Goal: Transaction & Acquisition: Purchase product/service

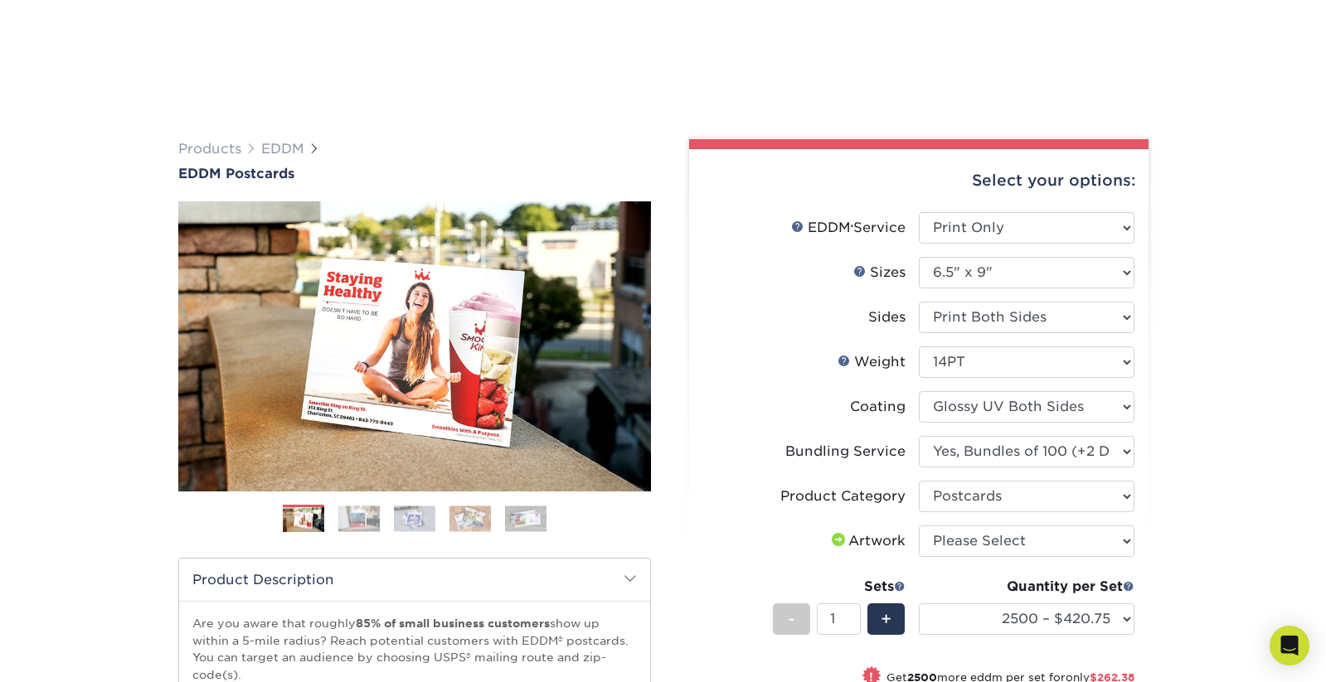
select select "print_only"
select select "6.50x9.00"
select select "e4577a52-3f44-4506-b5a0-d5ef86cef3d2"
select select "9b7272e0-d6c8-4c3c-8e97-d3a1bcdab858"
select select "2500 – $420.75"
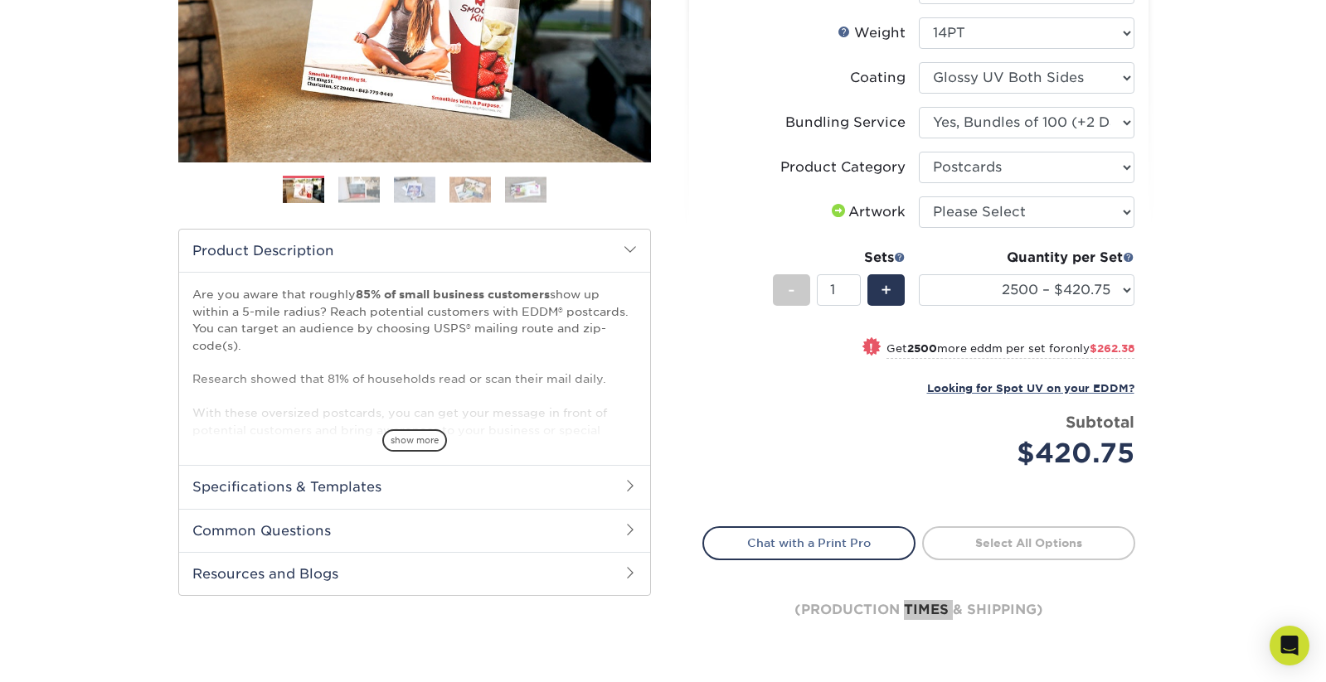
scroll to position [415, 0]
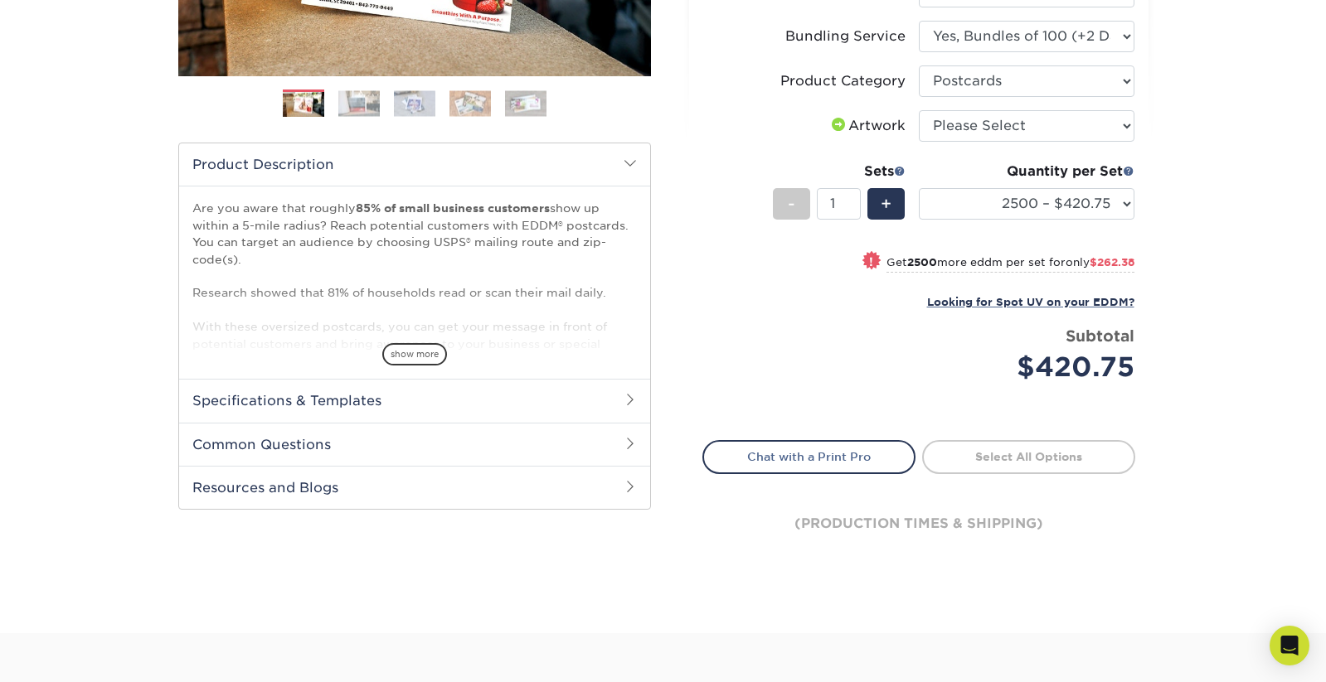
click at [1242, 400] on div "Products EDDM EDDM Postcards Previous Next" at bounding box center [663, 162] width 1326 height 943
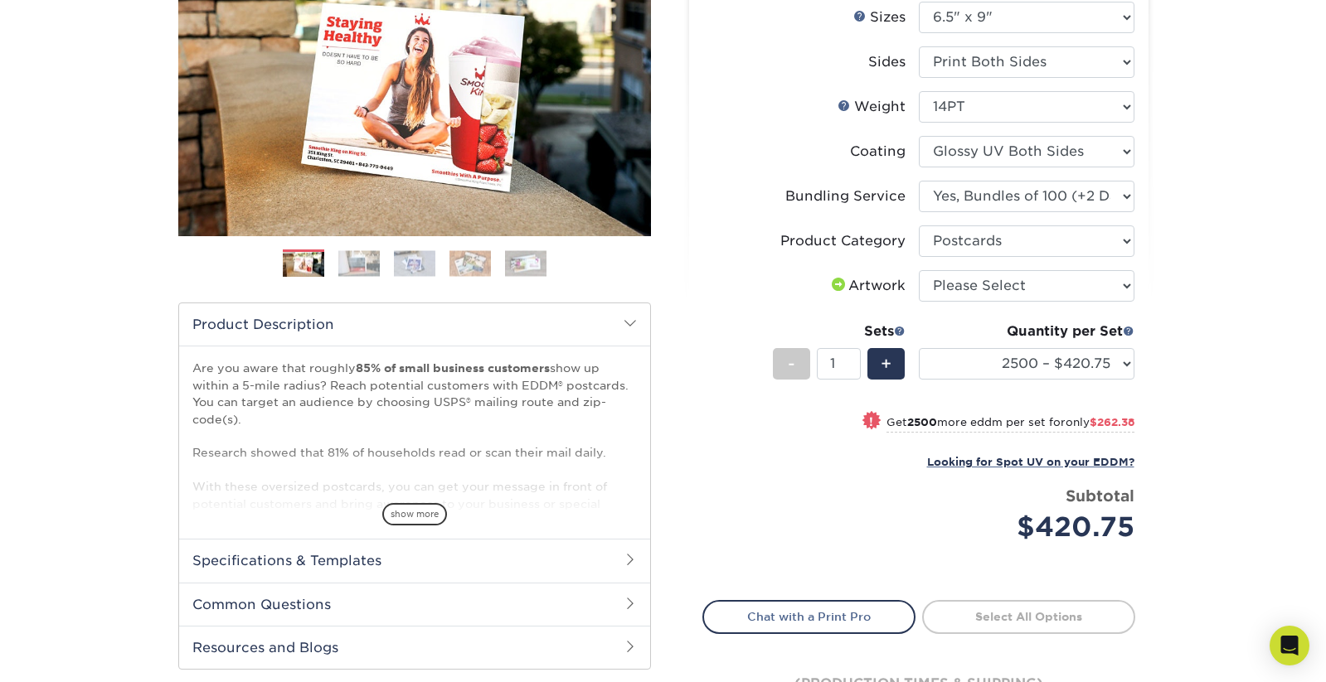
scroll to position [332, 0]
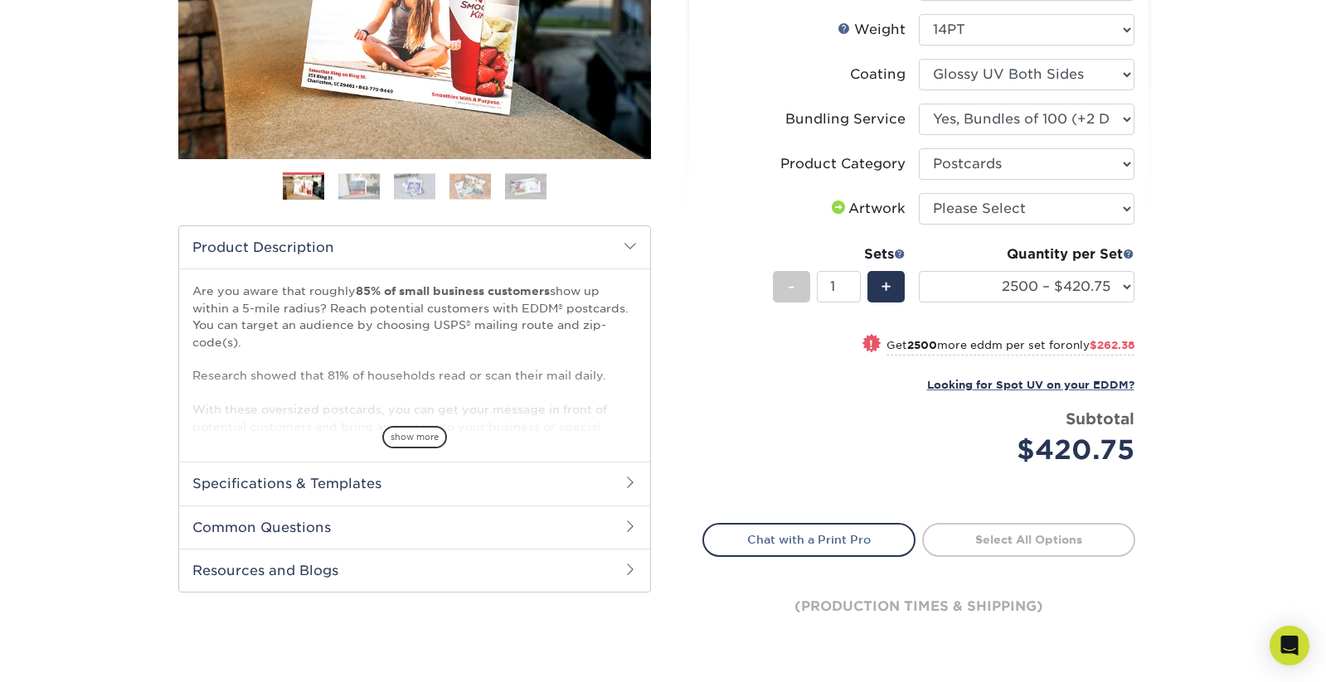
click at [988, 538] on link "Select All Options" at bounding box center [1028, 539] width 213 height 33
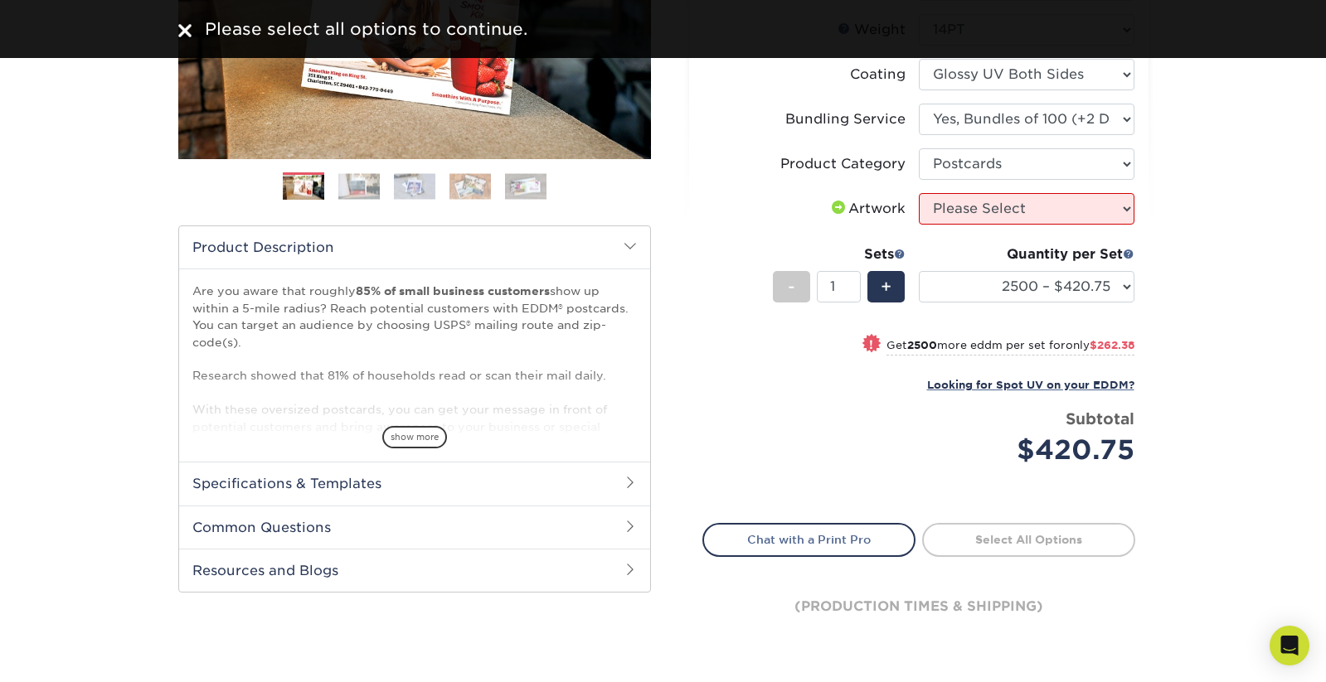
click at [1255, 432] on div "Products EDDM EDDM Postcards Previous Next" at bounding box center [663, 245] width 1326 height 943
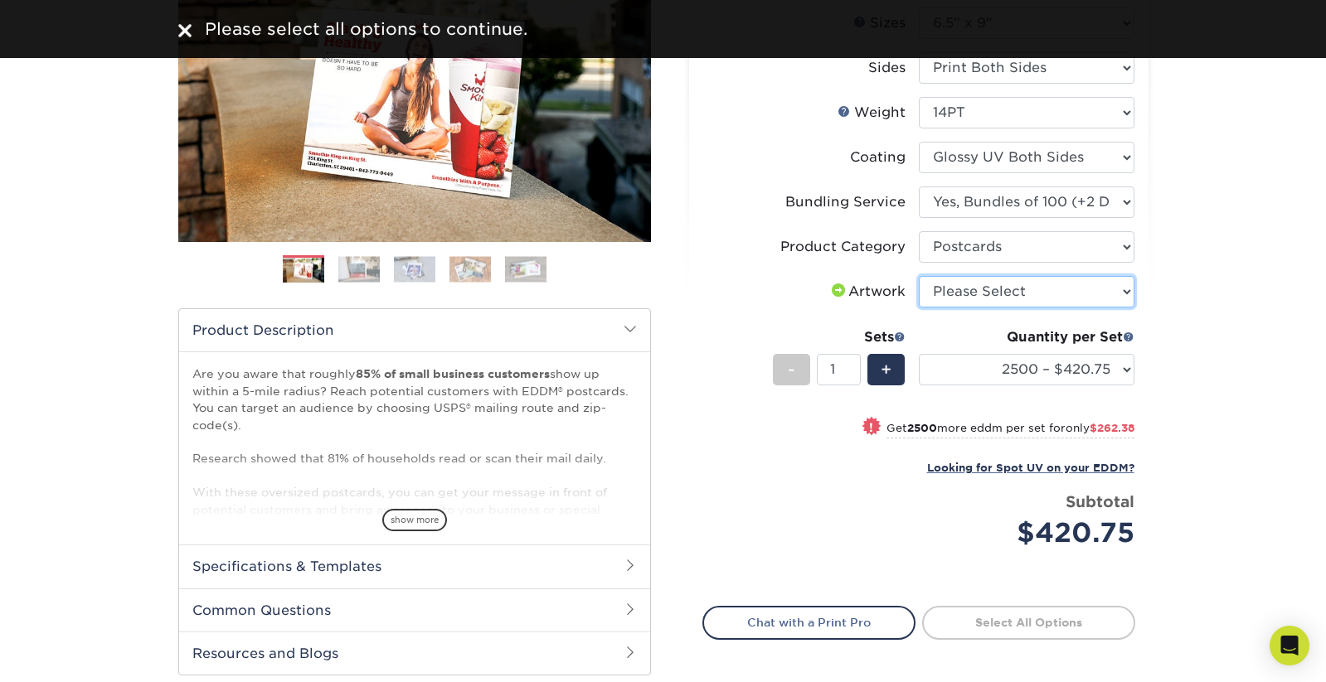
click at [1126, 292] on select "Please Select I will upload files I need a design - $150" at bounding box center [1027, 292] width 216 height 32
select select "upload"
click at [919, 276] on select "Please Select I will upload files I need a design - $150" at bounding box center [1027, 292] width 216 height 32
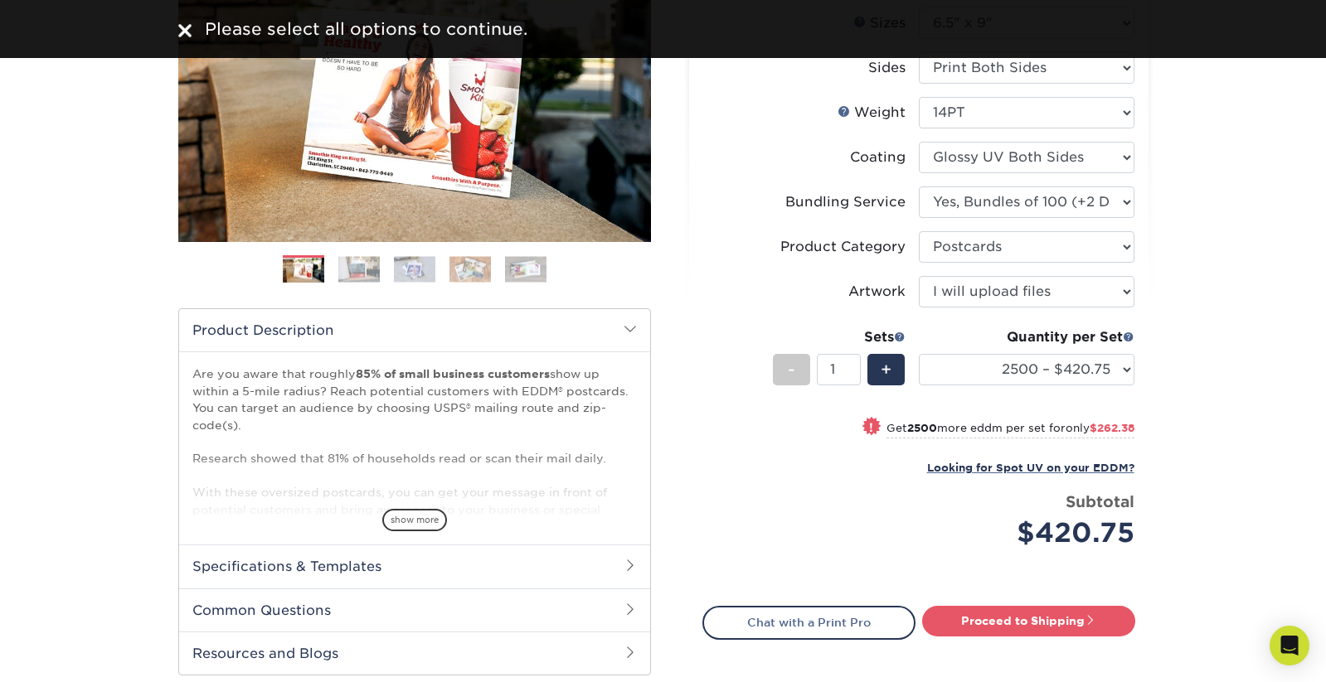
click at [1250, 380] on div "Products EDDM EDDM Postcards Previous Next" at bounding box center [663, 328] width 1326 height 943
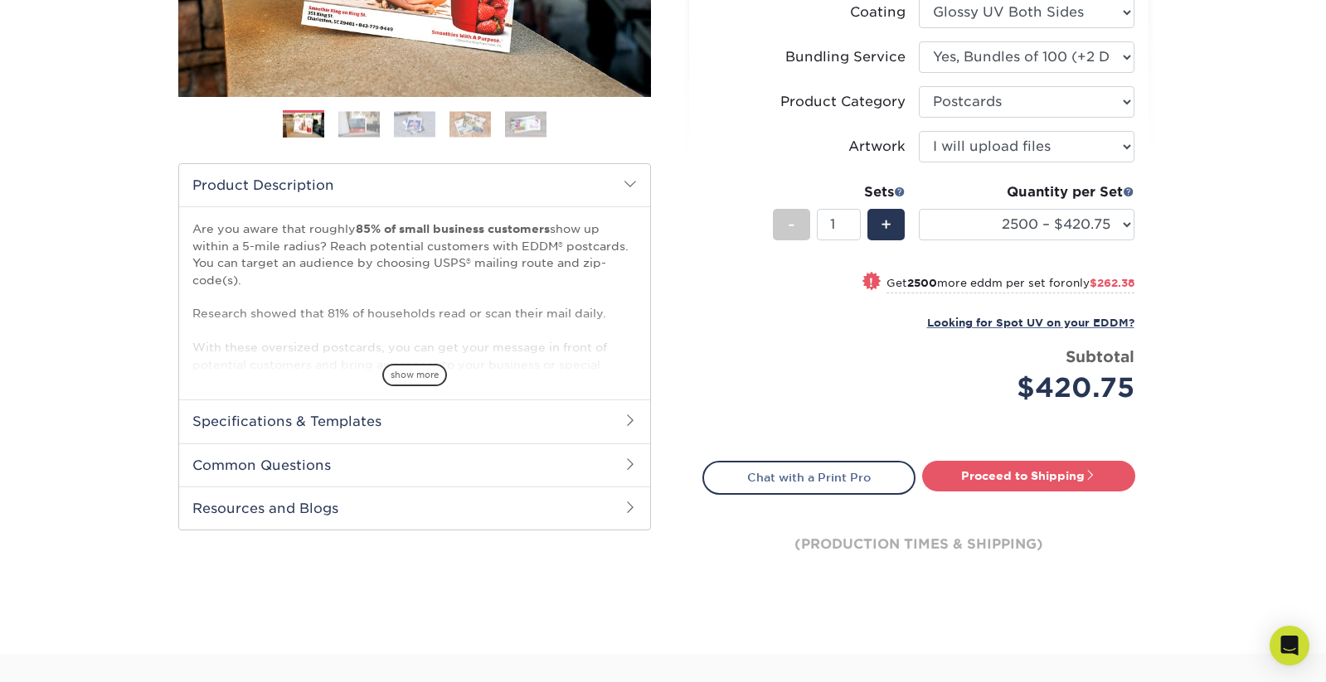
scroll to position [404, 0]
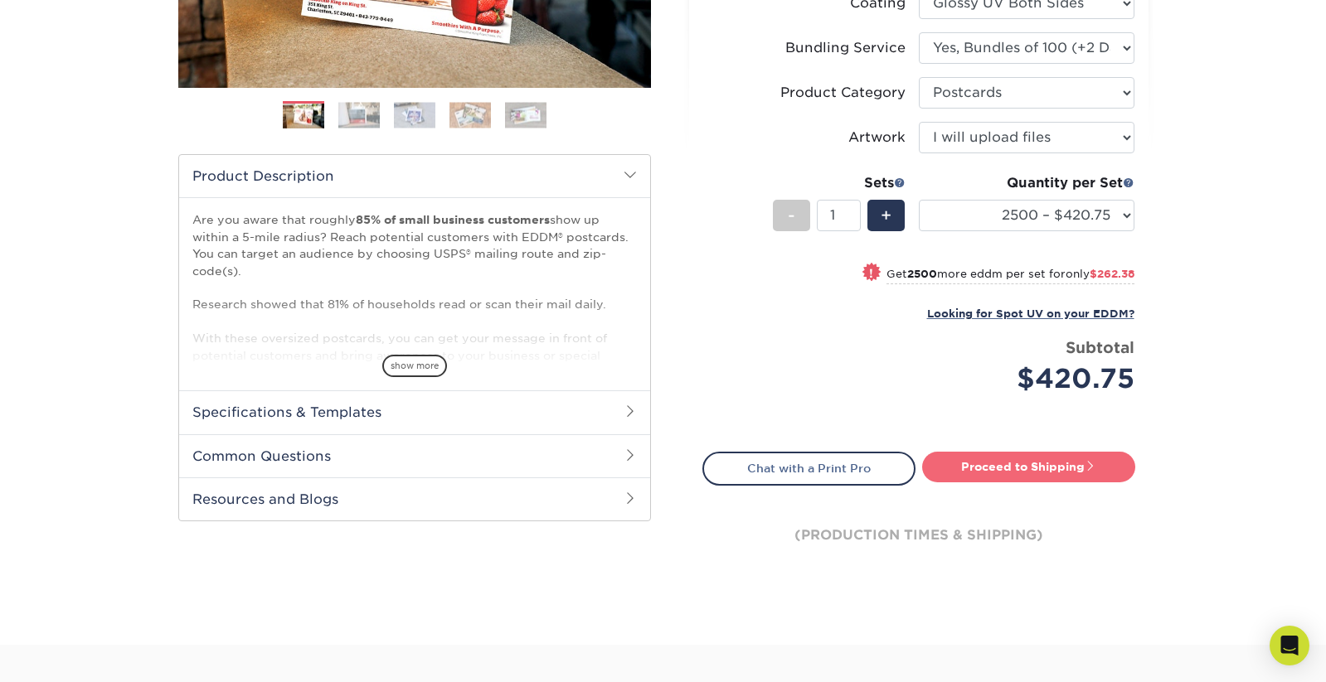
drag, startPoint x: 1050, startPoint y: 464, endPoint x: 1096, endPoint y: 464, distance: 46.4
click at [1050, 464] on link "Proceed to Shipping" at bounding box center [1028, 467] width 213 height 30
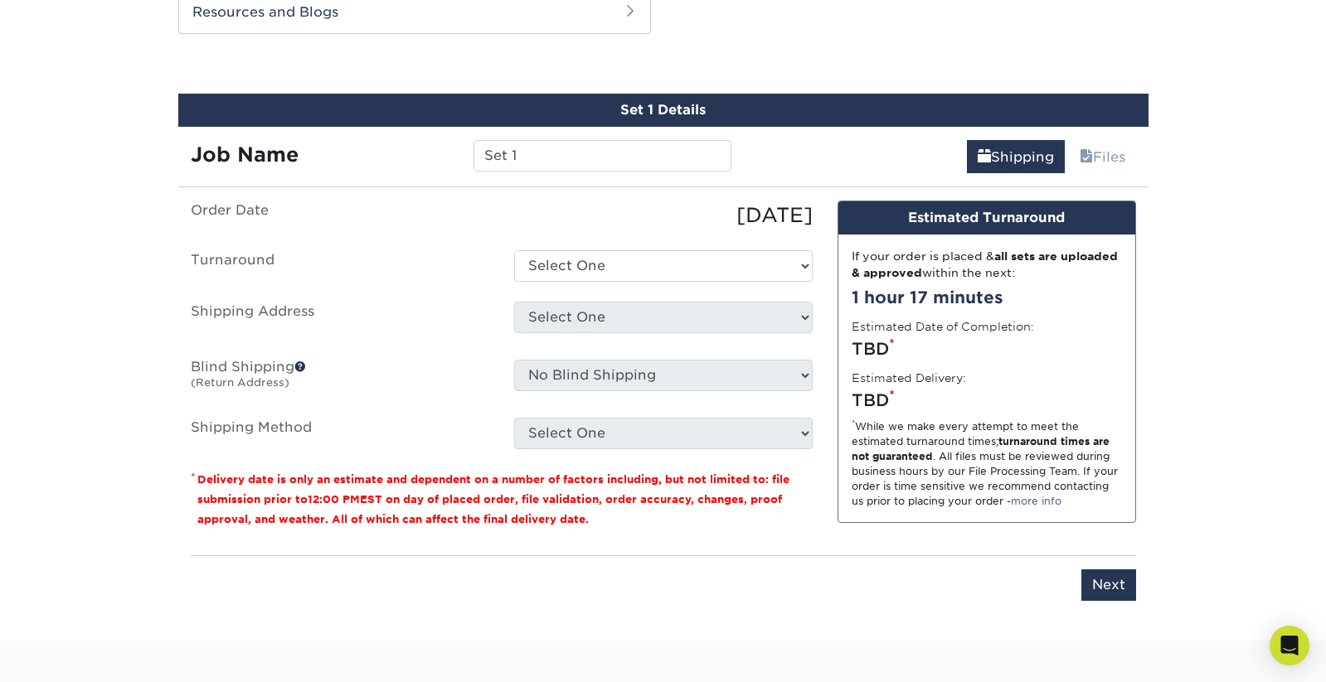
scroll to position [901, 0]
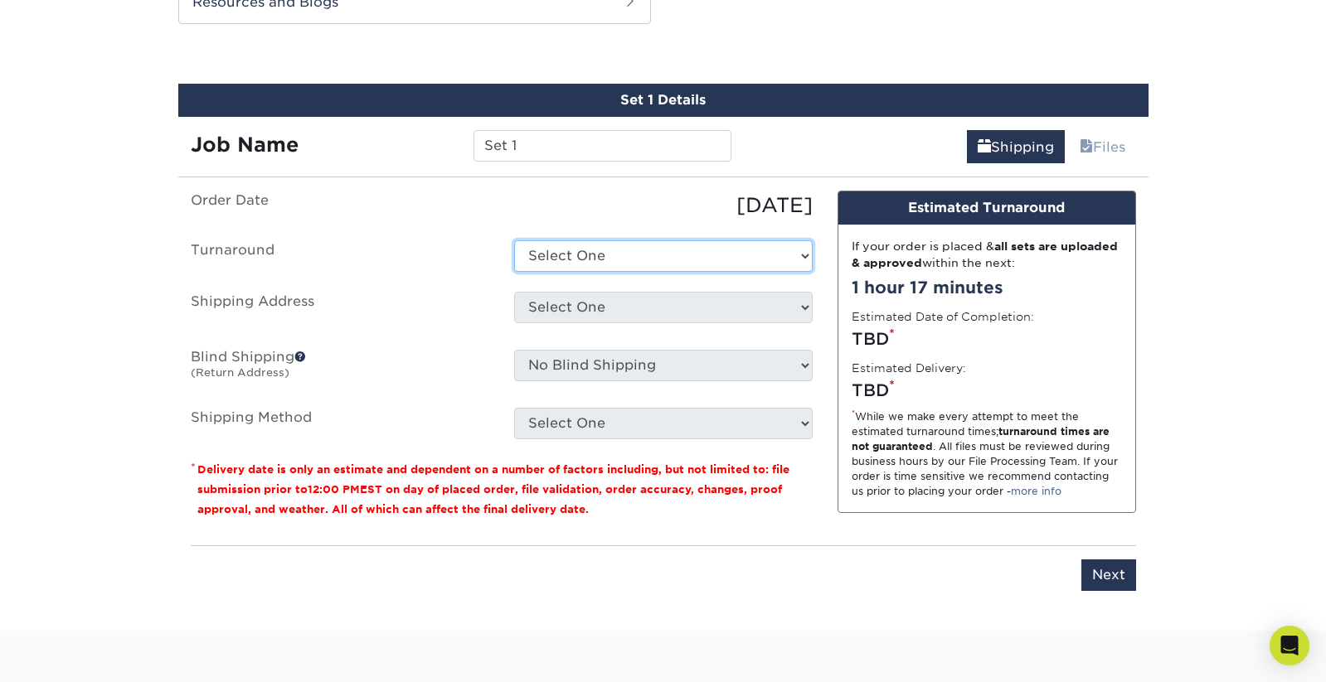
click at [647, 259] on select "Select One 2-4 Business Days 2 Day Next Business Day" at bounding box center [663, 256] width 298 height 32
select select "0a985427-0742-4b39-a7f5-c2fae32a3a8c"
click at [514, 240] on select "Select One 2-4 Business Days 2 Day Next Business Day" at bounding box center [663, 256] width 298 height 32
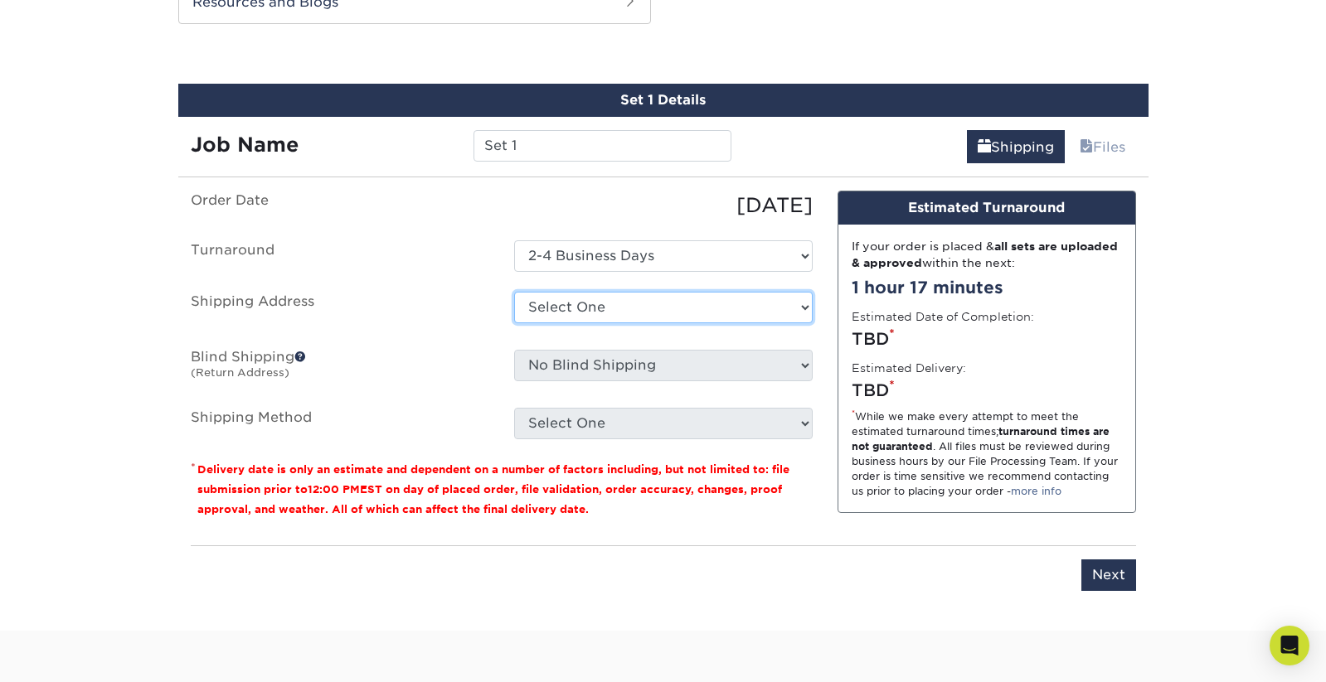
click at [635, 301] on select "Select One + Add New Address - Login" at bounding box center [663, 308] width 298 height 32
click at [468, 299] on label "Shipping Address" at bounding box center [339, 311] width 323 height 38
click at [588, 308] on select "Select One + Add New Address - Login" at bounding box center [663, 308] width 298 height 32
select select "newaddress"
click at [514, 292] on select "Select One + Add New Address - Login" at bounding box center [663, 308] width 298 height 32
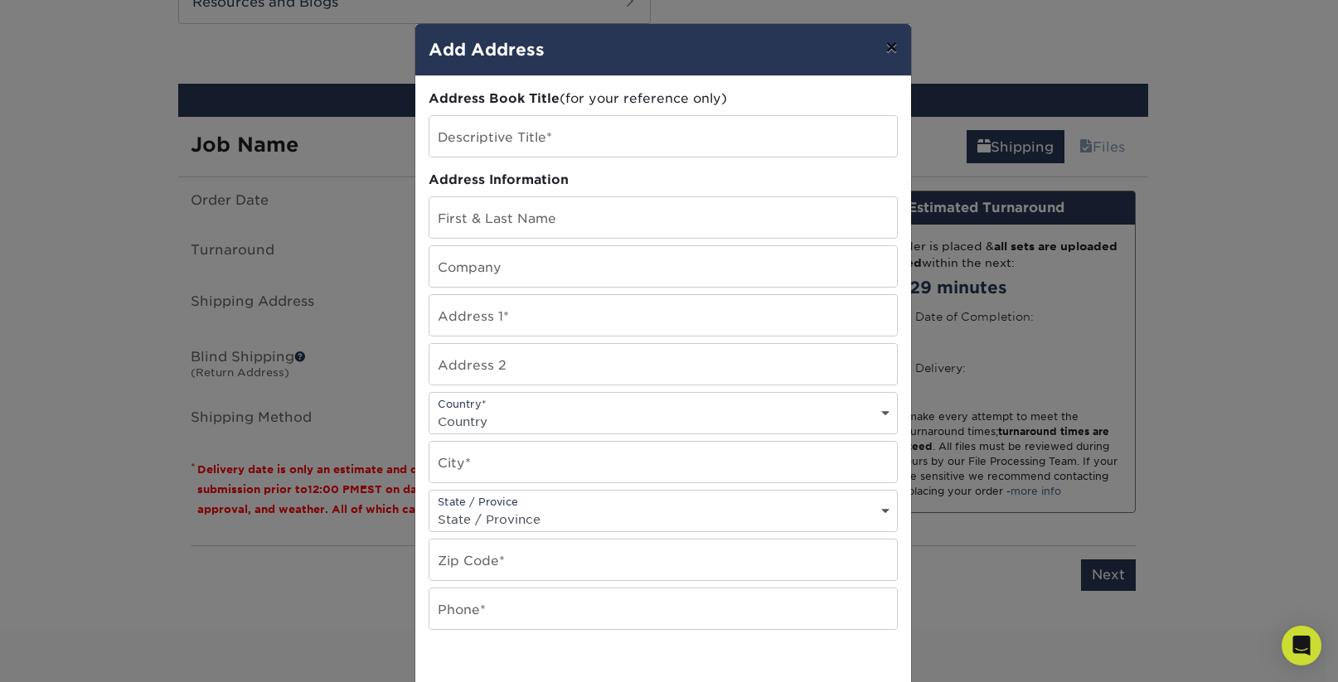
click at [886, 45] on button "×" at bounding box center [891, 47] width 38 height 46
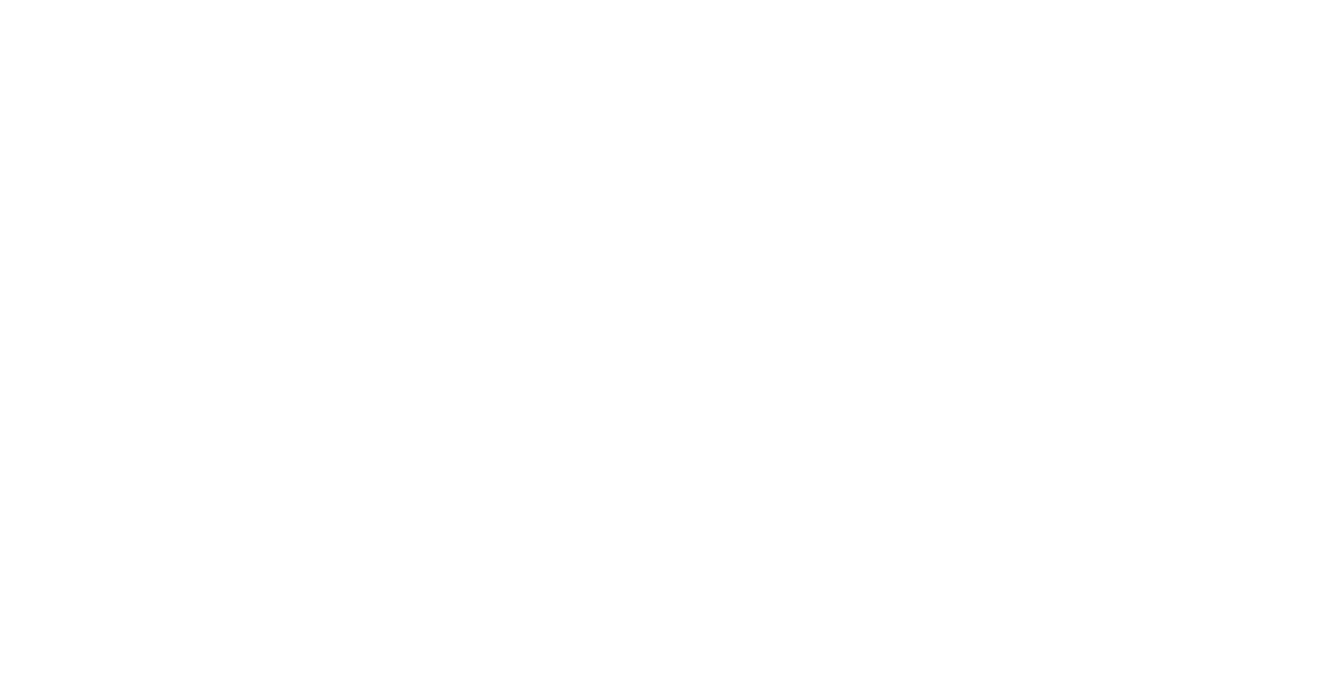
select select "print_only"
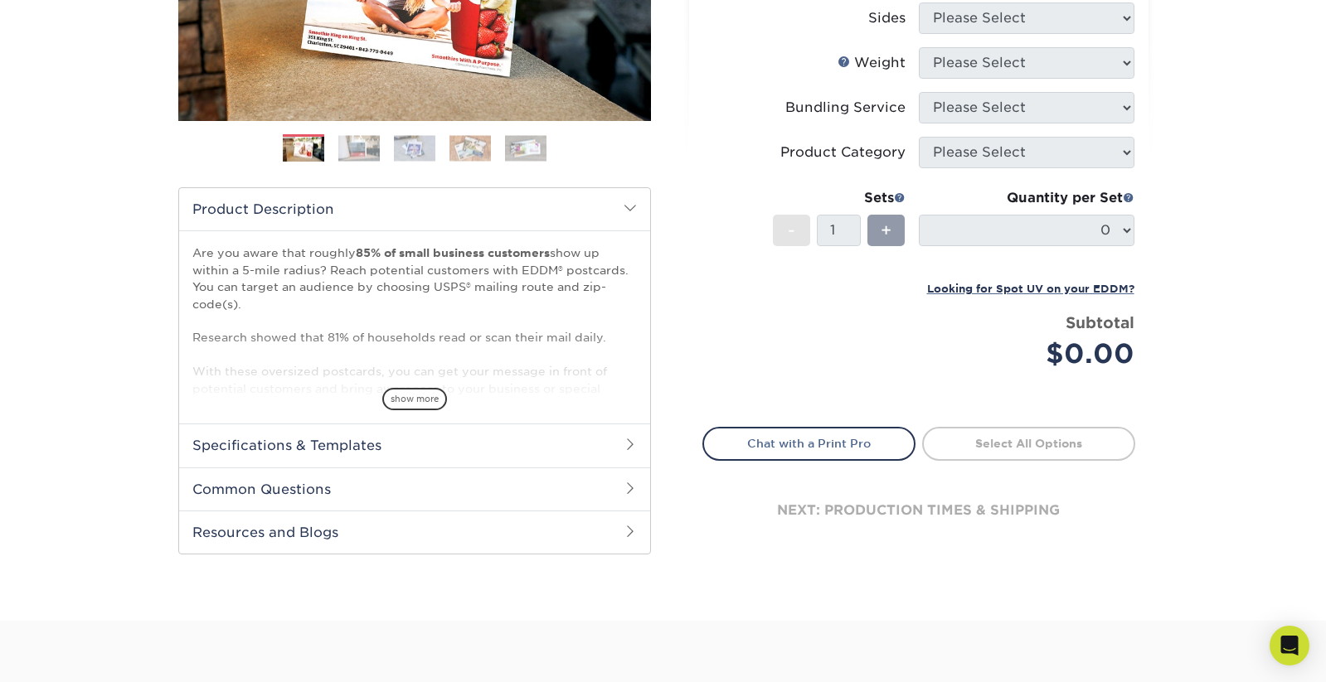
scroll to position [83, 0]
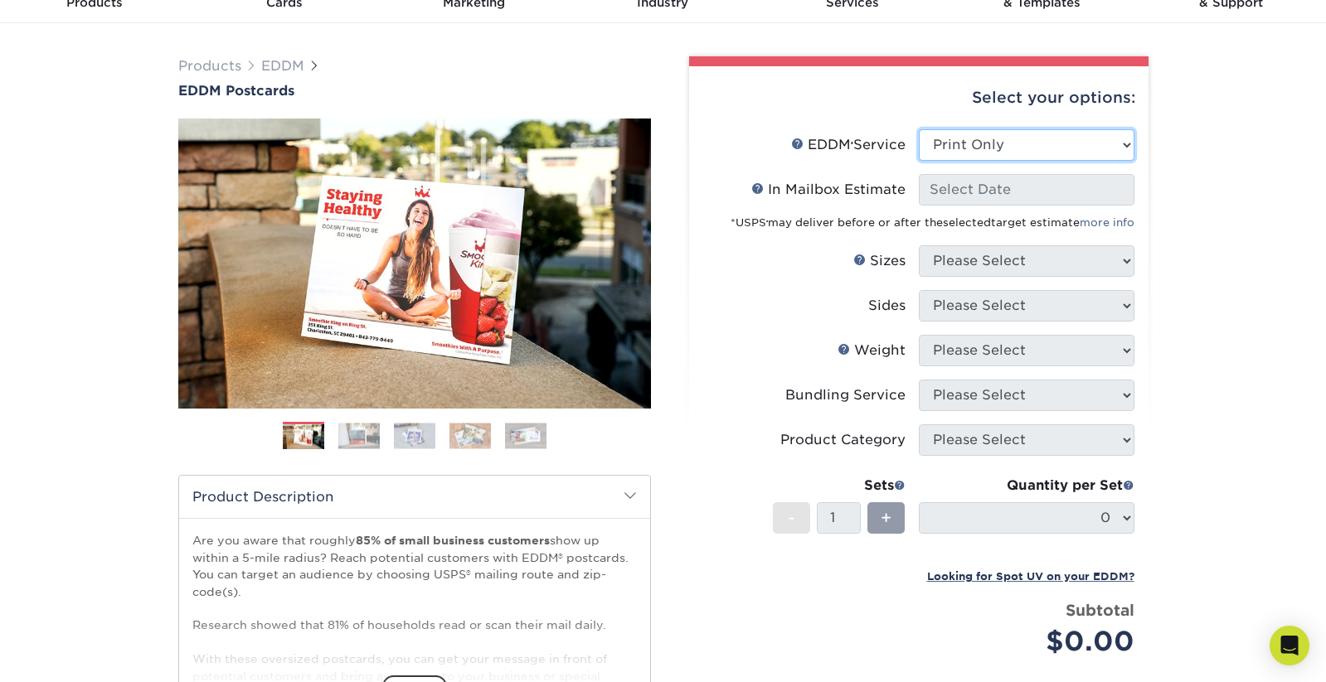
click at [1123, 144] on select "Please Select Full Service Print Only" at bounding box center [1027, 145] width 216 height 32
click at [919, 129] on select "Please Select Full Service Print Only" at bounding box center [1027, 145] width 216 height 32
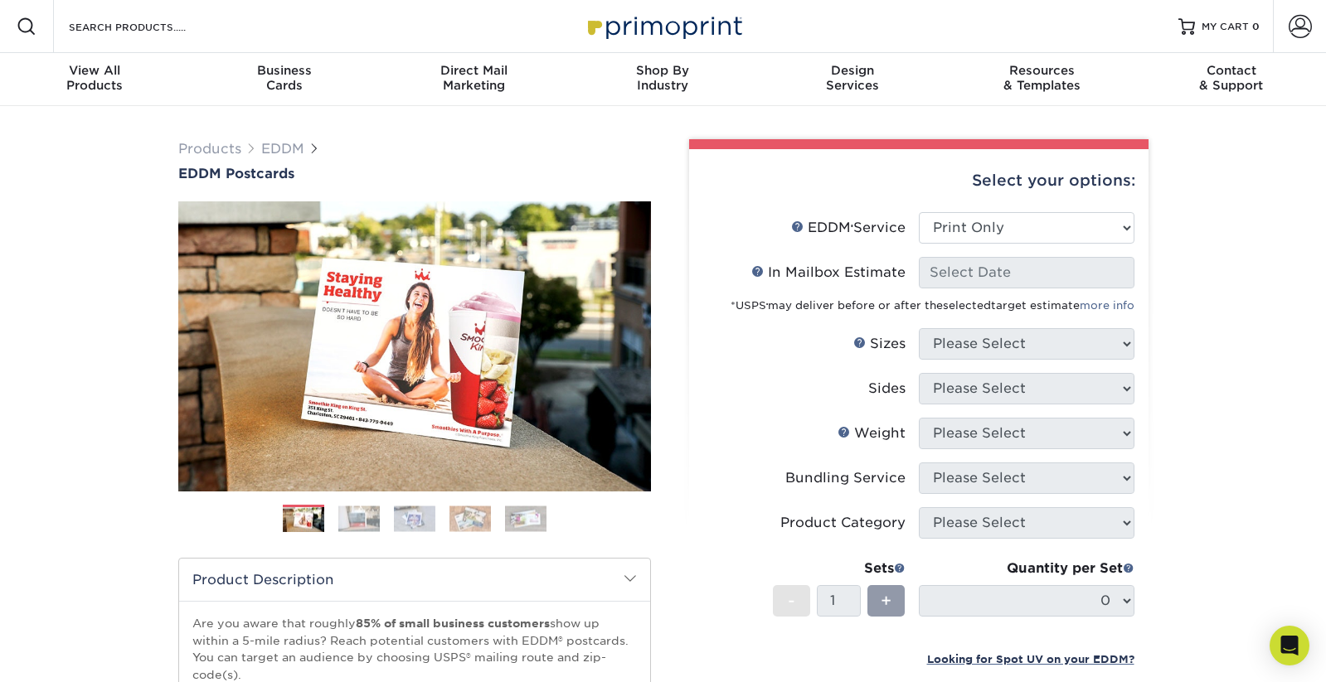
scroll to position [166, 0]
